Goal: Answer question/provide support

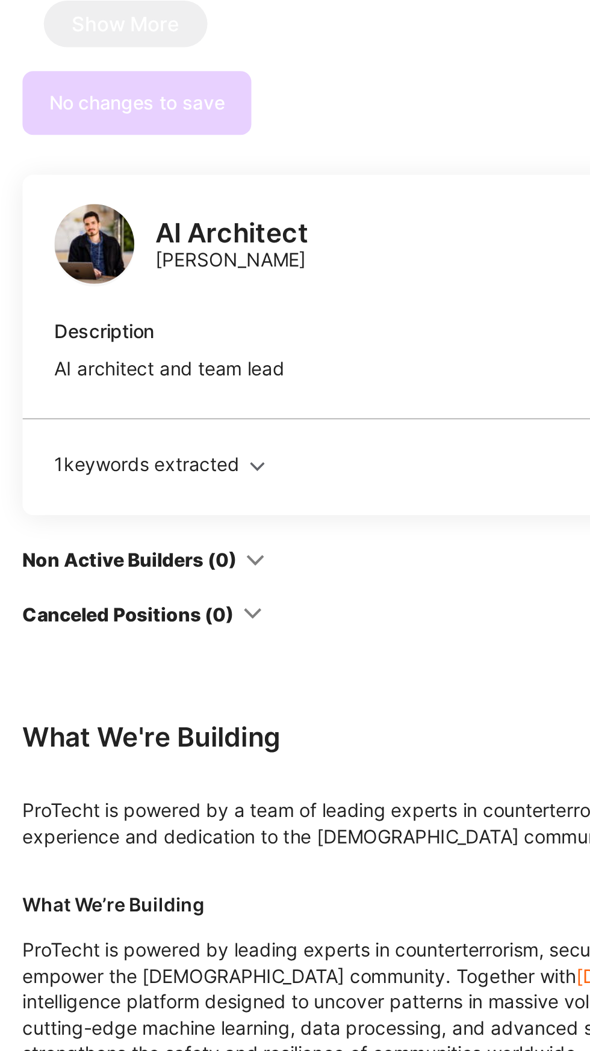
scroll to position [622, 0]
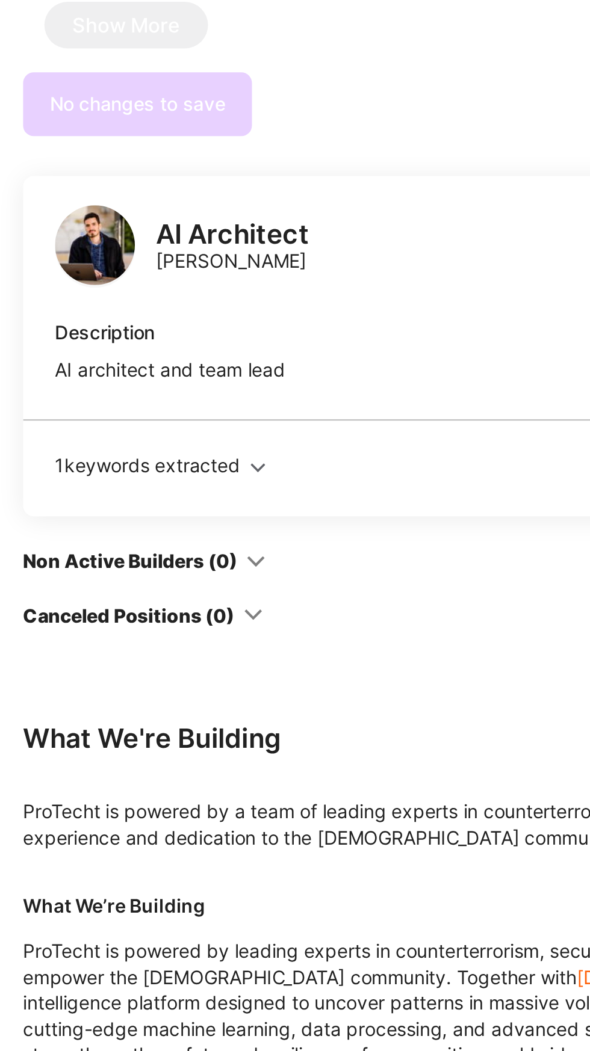
click at [193, 338] on div "[PERSON_NAME] Medalya" at bounding box center [222, 332] width 107 height 12
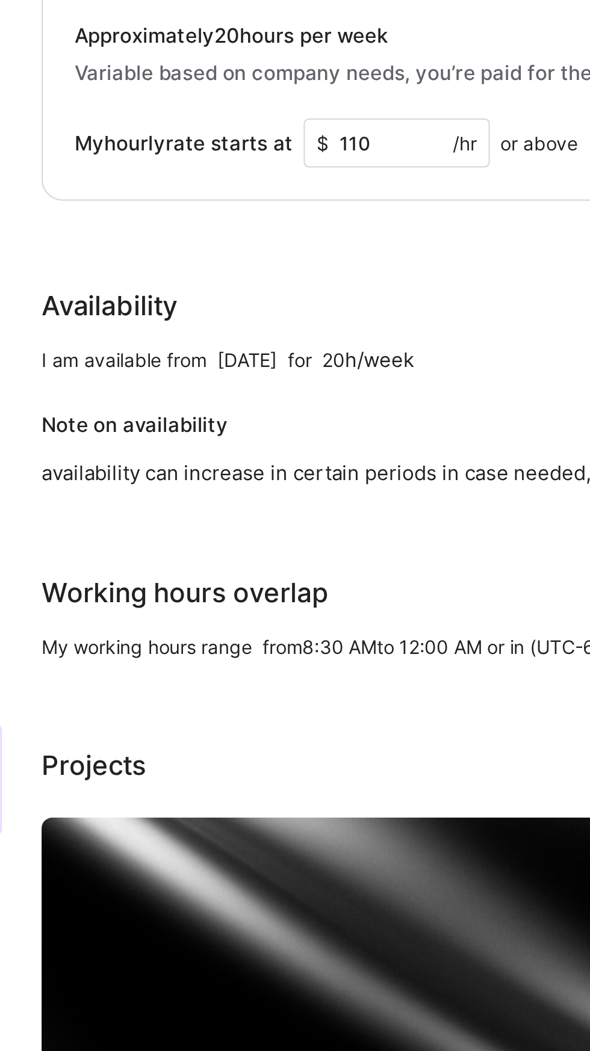
scroll to position [0, 196]
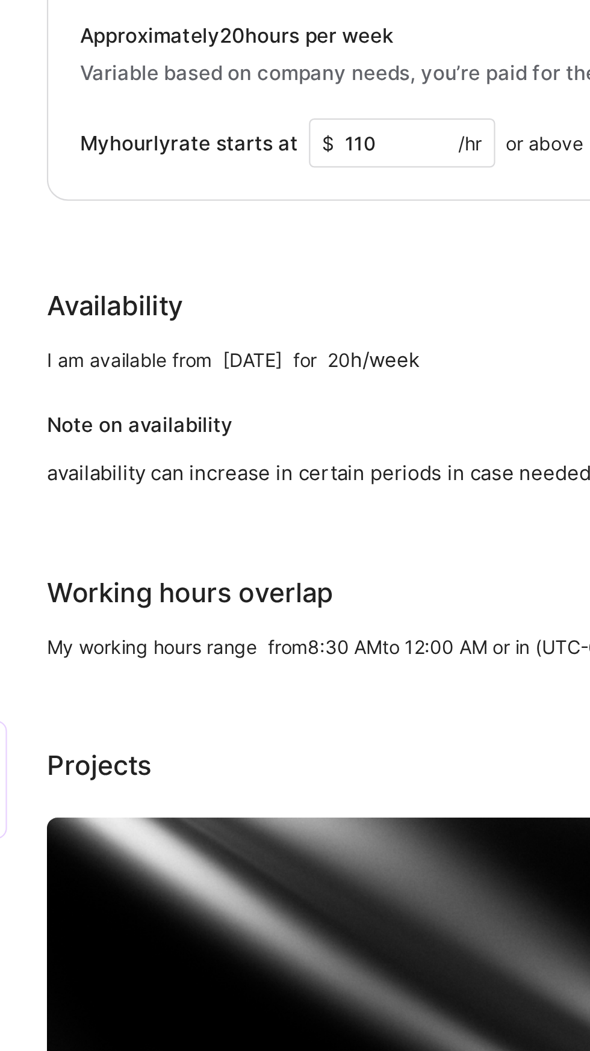
click at [336, 232] on p "A. In blcoktorch project, I've deployed and managed distributed services on Kub…" at bounding box center [338, 194] width 461 height 76
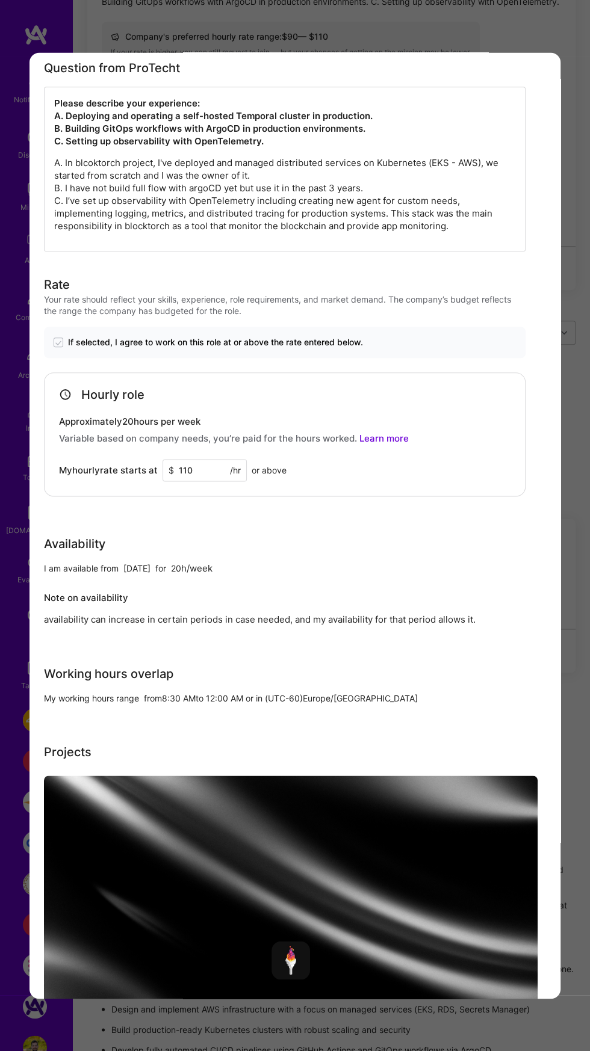
scroll to position [590, 0]
click at [202, 1029] on div "Application 1 of 5 Builder Missing Requirements Required Location See locations…" at bounding box center [295, 525] width 590 height 1051
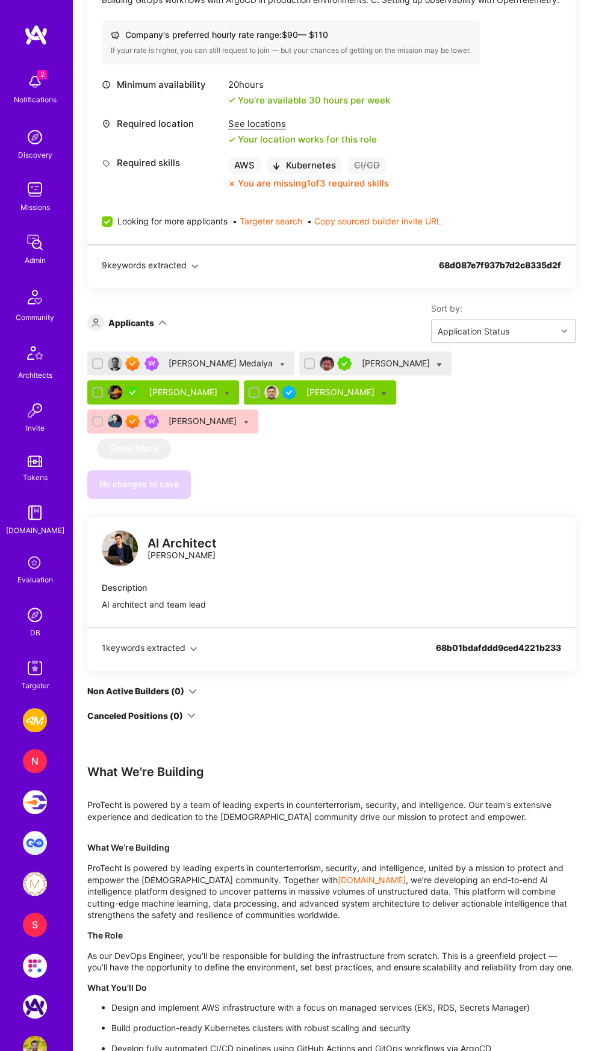
click at [361, 370] on div "[PERSON_NAME]" at bounding box center [396, 363] width 70 height 12
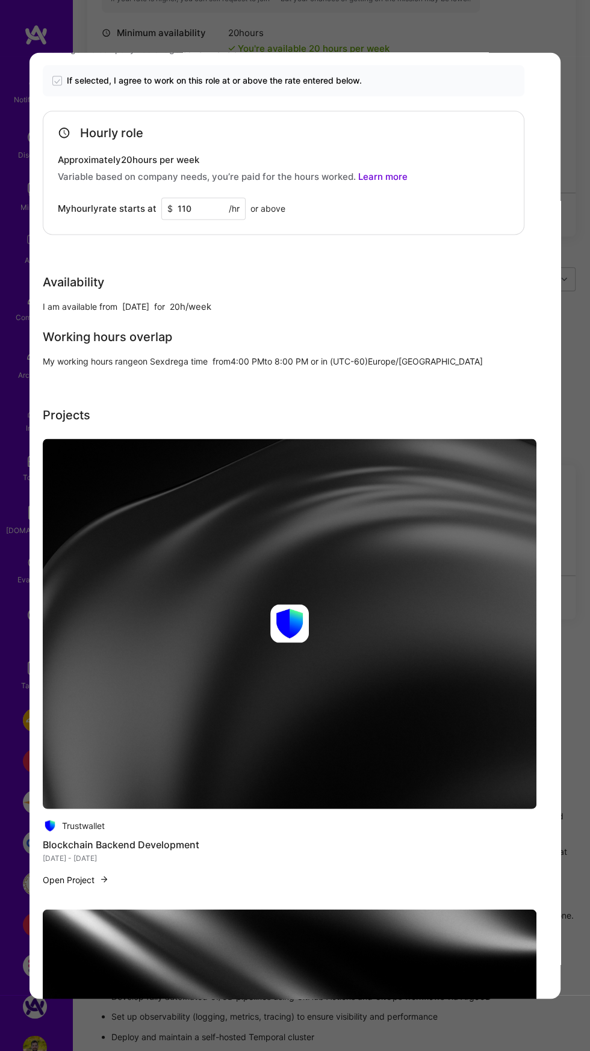
scroll to position [912, 0]
